Goal: Information Seeking & Learning: Learn about a topic

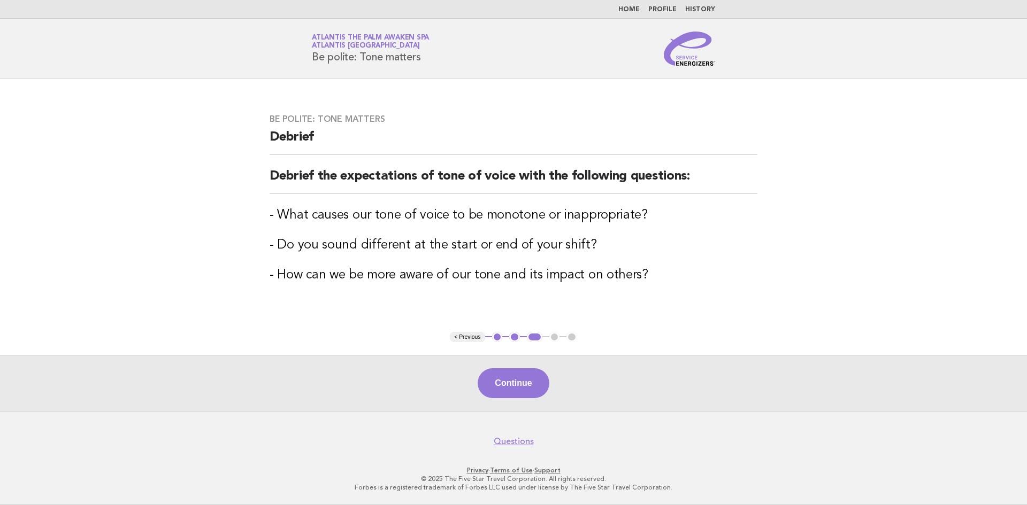
click at [629, 9] on link "Home" at bounding box center [628, 9] width 21 height 6
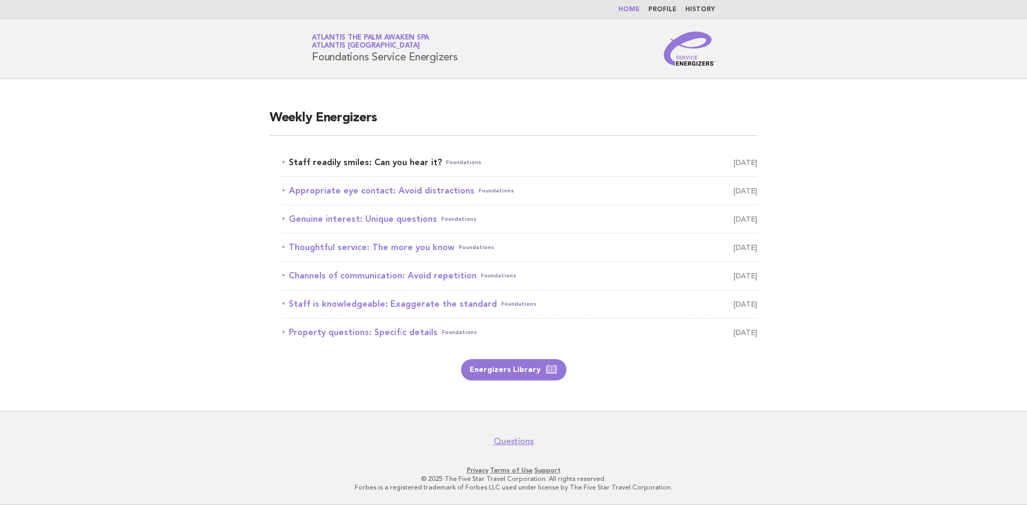
click at [384, 157] on link "Staff readily smiles: Can you hear it? Foundations September 21" at bounding box center [519, 162] width 475 height 15
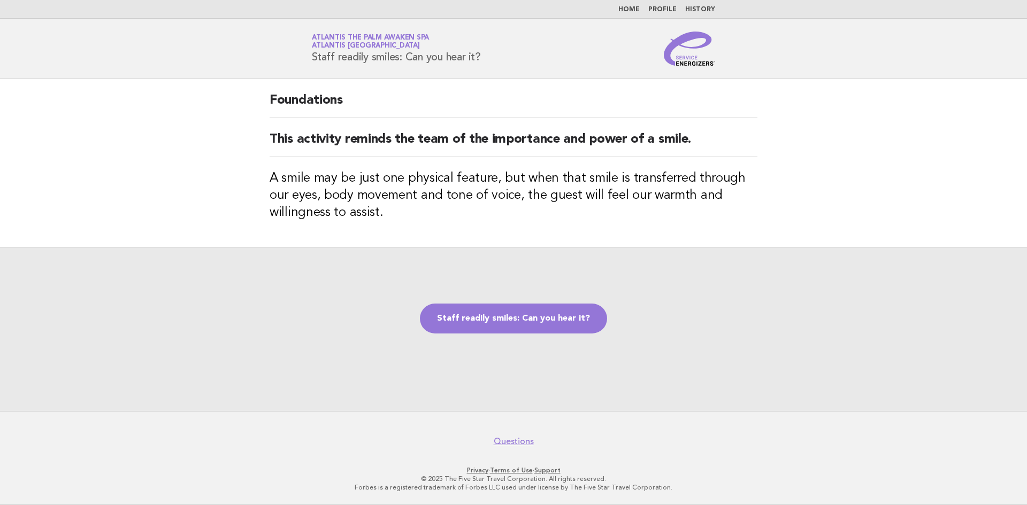
drag, startPoint x: 483, startPoint y: 56, endPoint x: 313, endPoint y: 66, distance: 169.8
click at [313, 66] on header "Service Energizers Atlantis The Palm Awaken Spa Atlantis [GEOGRAPHIC_DATA] Staf…" at bounding box center [513, 49] width 1027 height 60
copy h1 "Staff readily smiles: Can you hear it?"
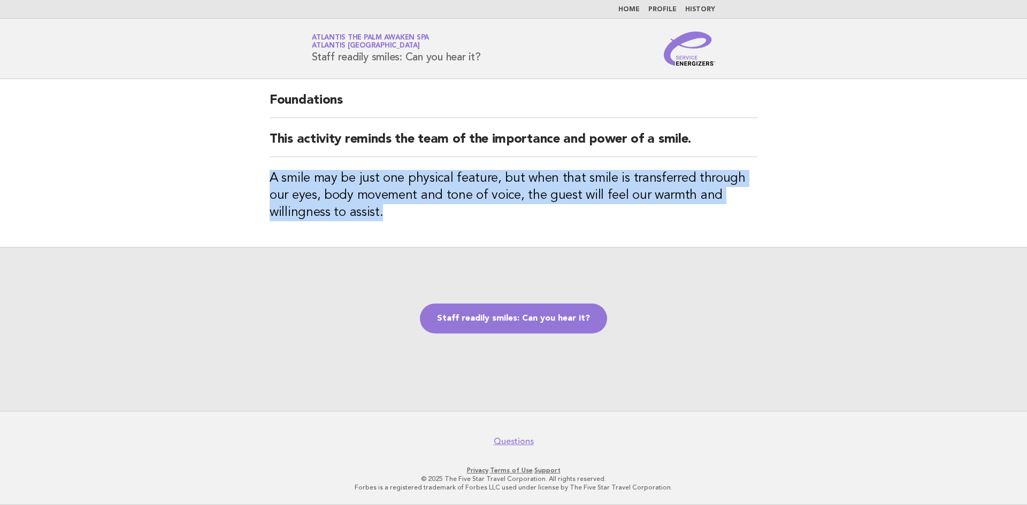
drag, startPoint x: 330, startPoint y: 218, endPoint x: 265, endPoint y: 167, distance: 82.7
click at [265, 167] on div "Foundations This activity reminds the team of the importance and power of a smi…" at bounding box center [513, 163] width 513 height 168
copy h3 "A smile may be just one physical feature, but when that smile is transferred th…"
